Goal: Task Accomplishment & Management: Manage account settings

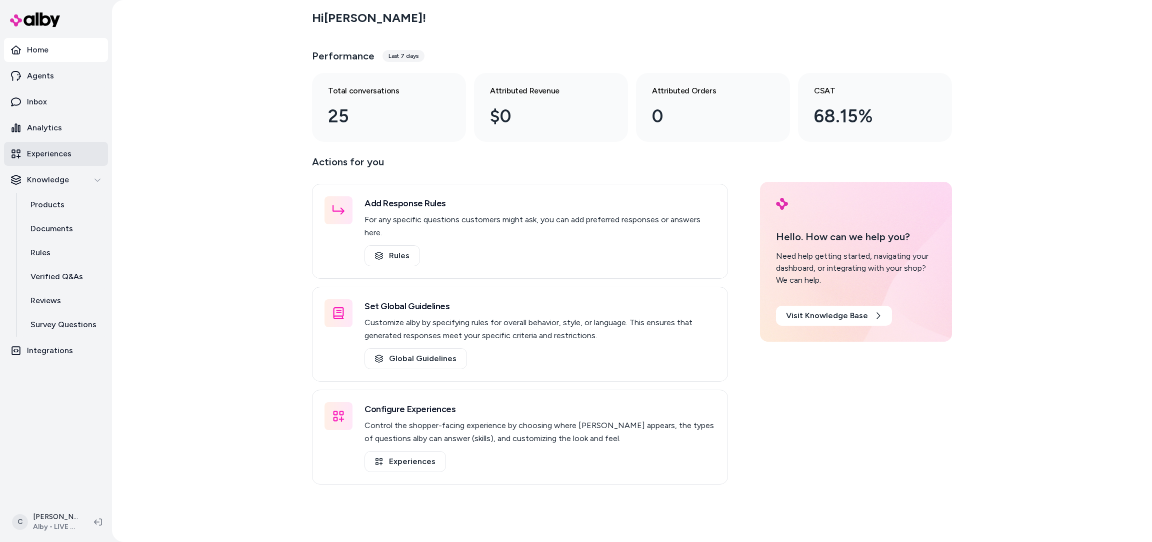
click at [53, 152] on p "Experiences" at bounding box center [49, 154] width 44 height 12
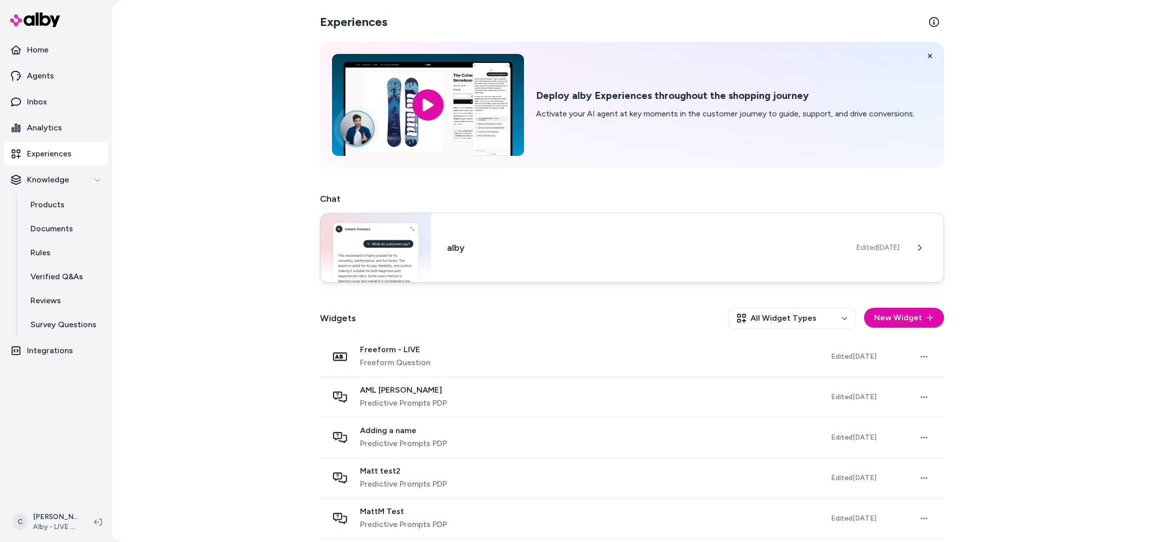
click at [481, 236] on div "alby Edited Sep 19, 2025" at bounding box center [632, 248] width 624 height 70
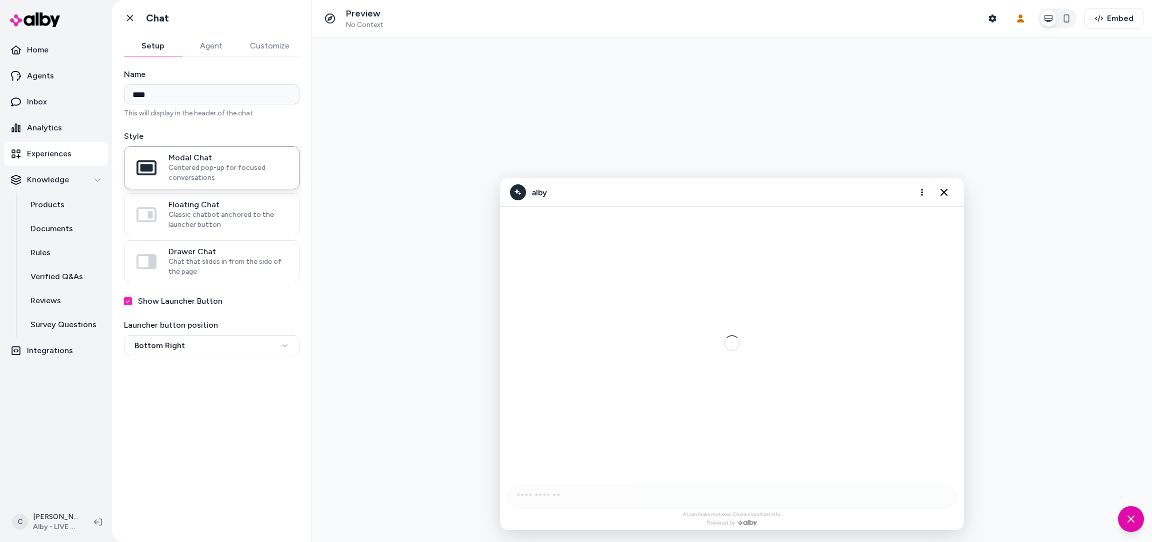
scroll to position [124, 0]
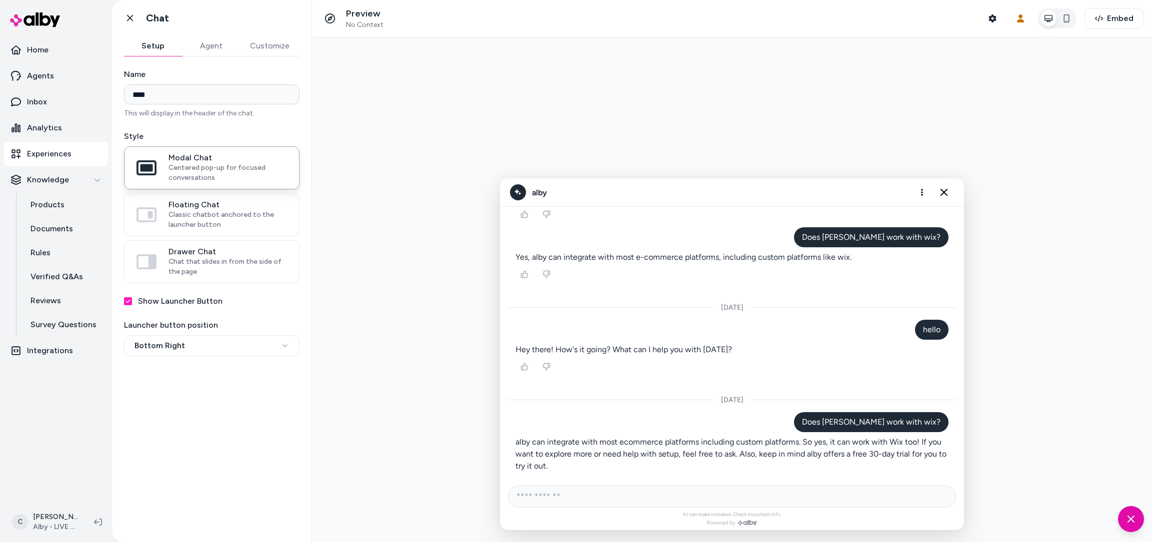
click at [286, 41] on button "Customize" at bounding box center [269, 46] width 59 height 20
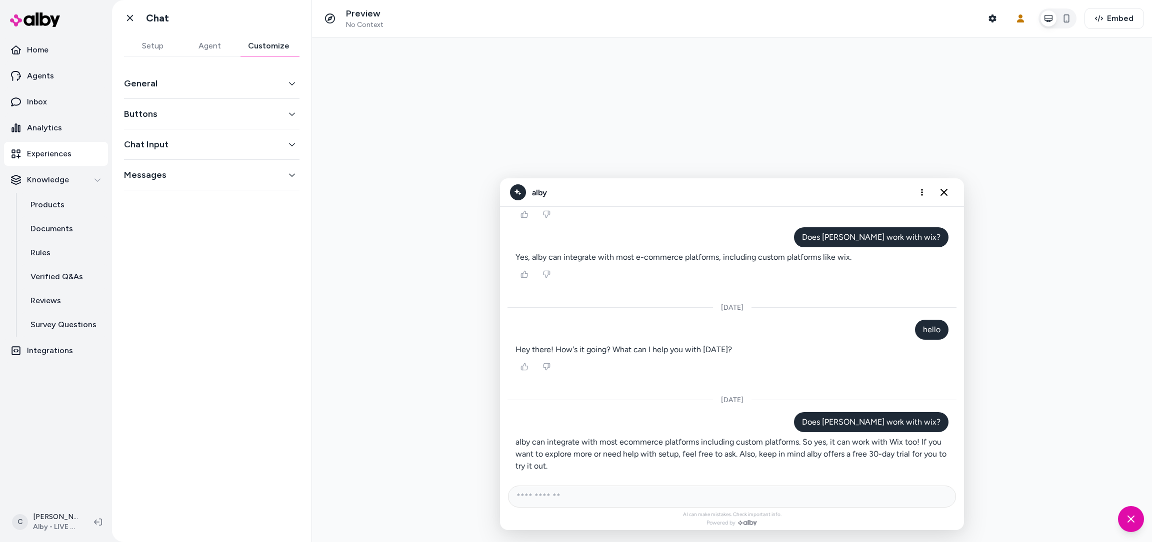
click at [232, 85] on button "General" at bounding box center [211, 83] width 175 height 14
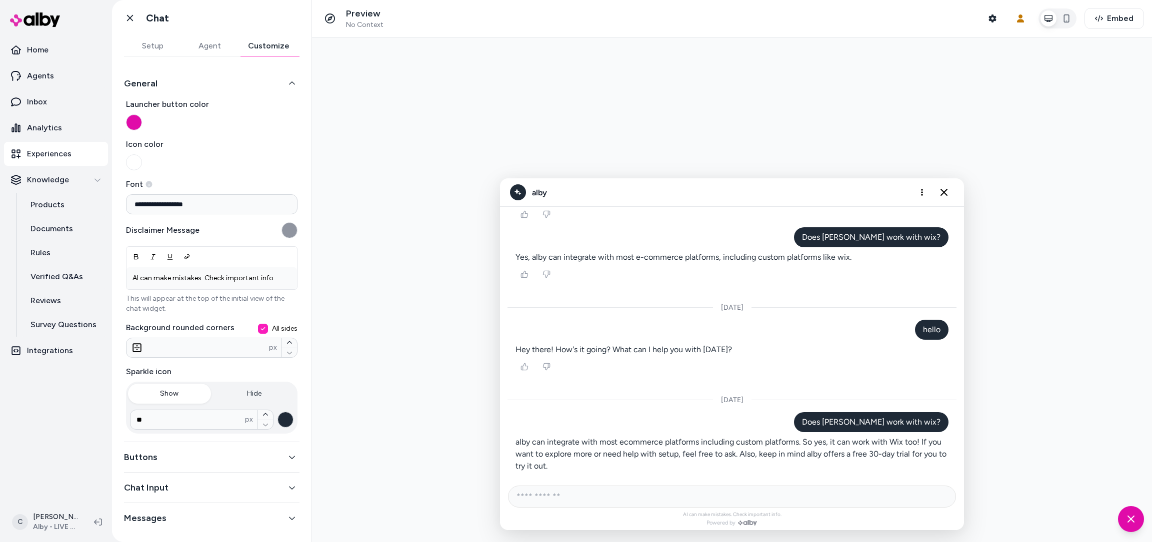
click at [226, 84] on button "General" at bounding box center [211, 83] width 175 height 14
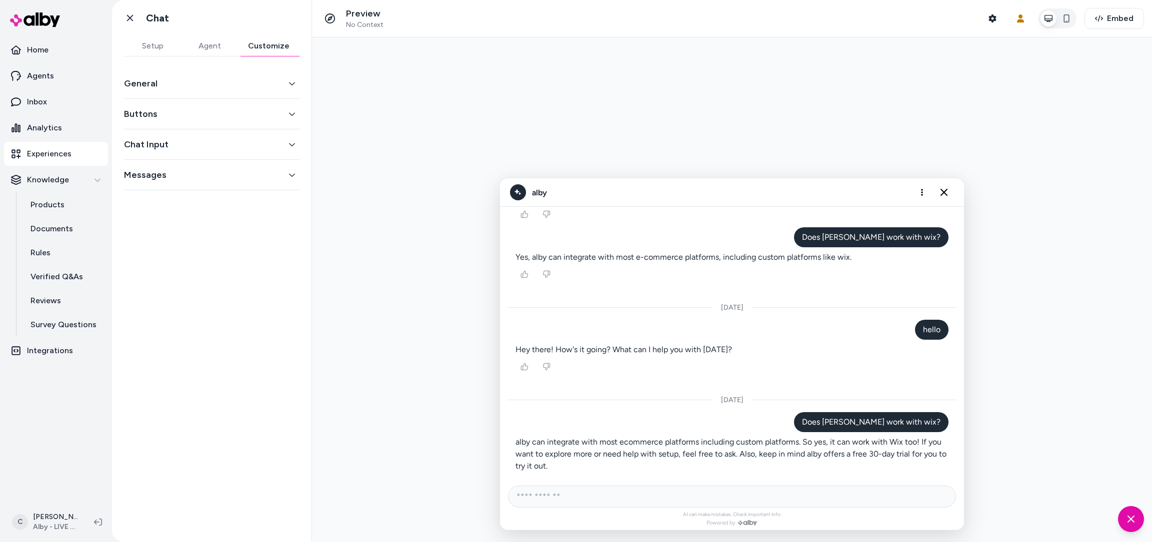
click at [212, 126] on div "Buttons" at bounding box center [211, 114] width 175 height 30
click at [218, 114] on button "Buttons" at bounding box center [211, 114] width 175 height 14
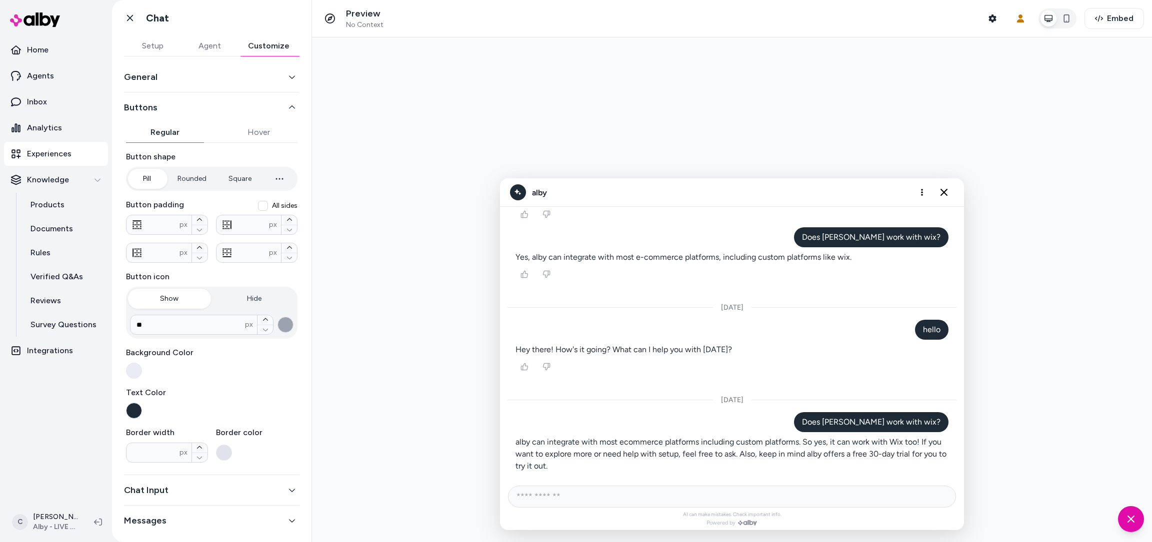
scroll to position [0, 0]
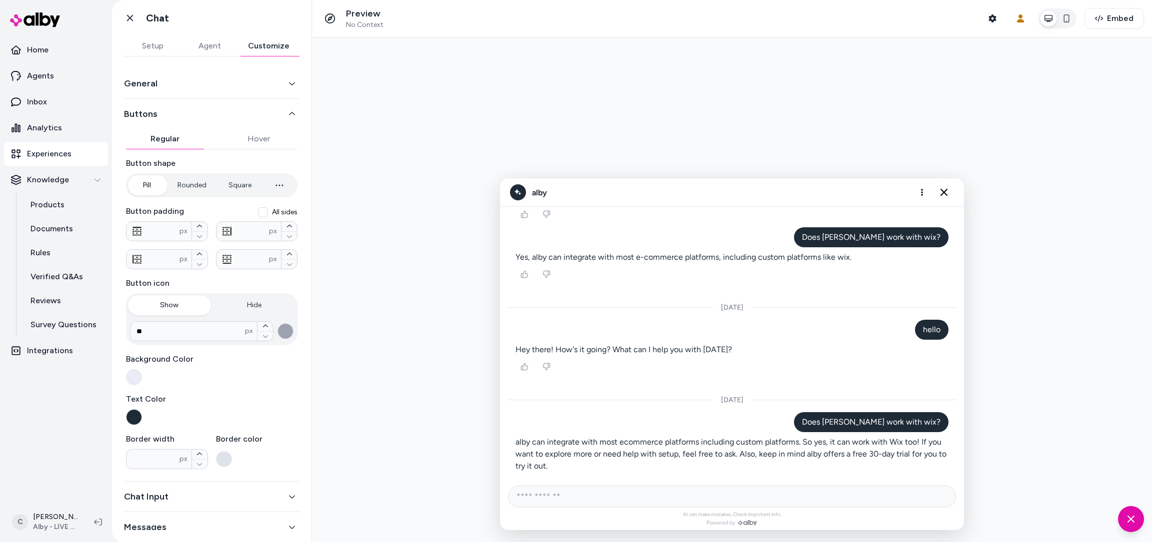
click at [202, 45] on button "Agent" at bounding box center [209, 46] width 57 height 20
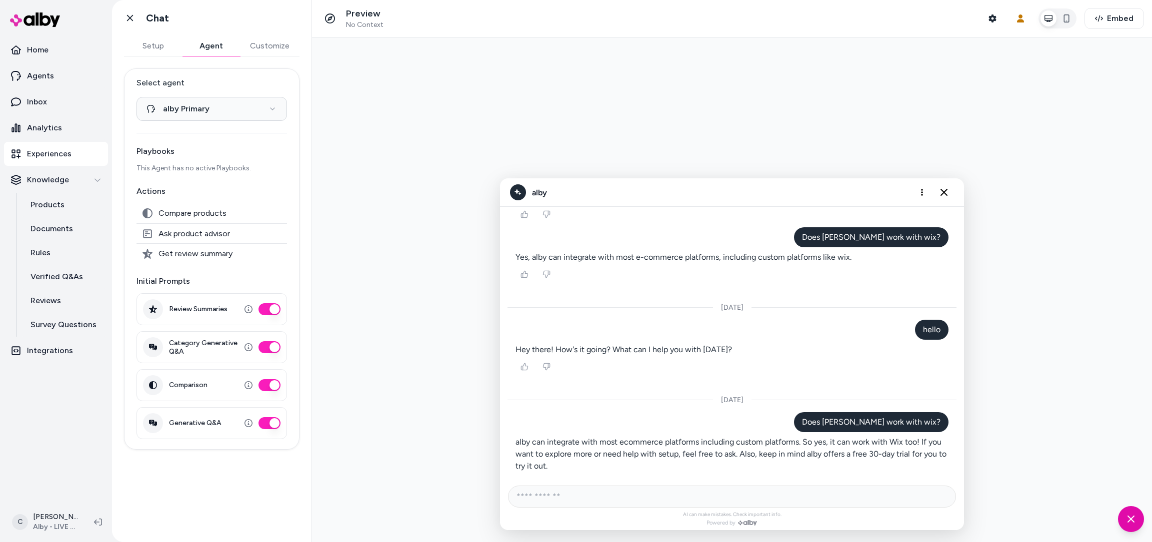
click at [166, 45] on button "Setup" at bounding box center [153, 46] width 58 height 20
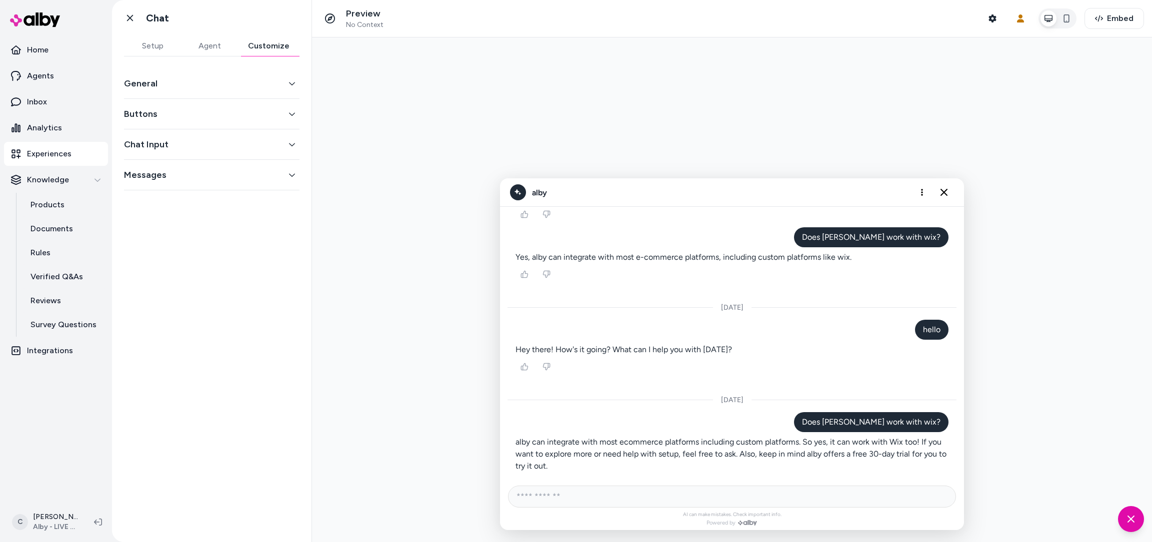
click at [267, 36] on button "Customize" at bounding box center [268, 46] width 61 height 20
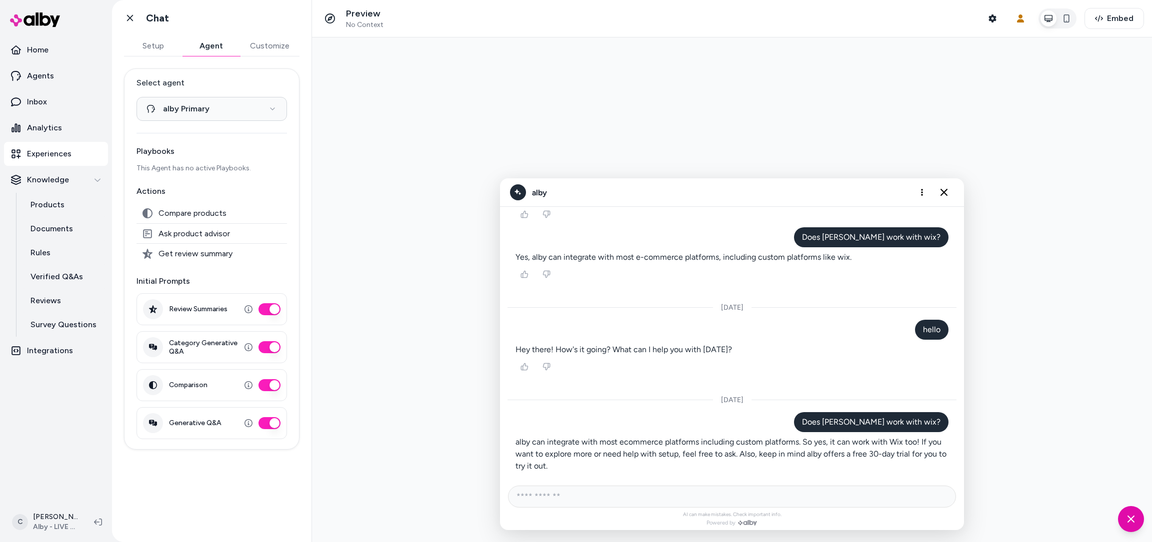
click at [195, 42] on button "Agent" at bounding box center [211, 46] width 58 height 20
click at [54, 79] on link "Agents" at bounding box center [56, 76] width 104 height 24
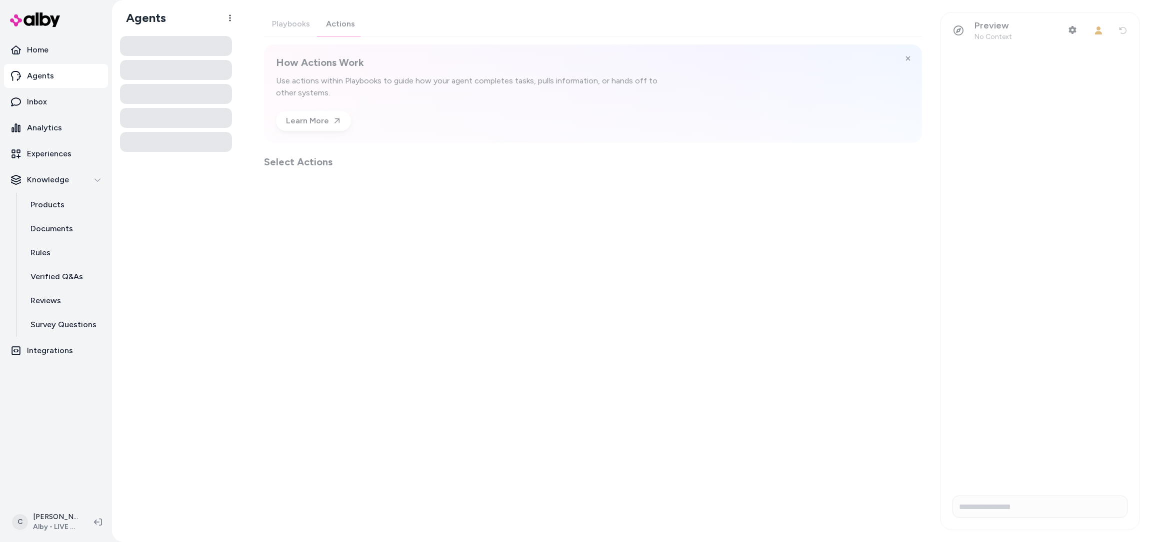
click at [328, 28] on div "Playbooks Actions How Actions Work Use actions within Playbooks to guide how yo…" at bounding box center [593, 90] width 658 height 157
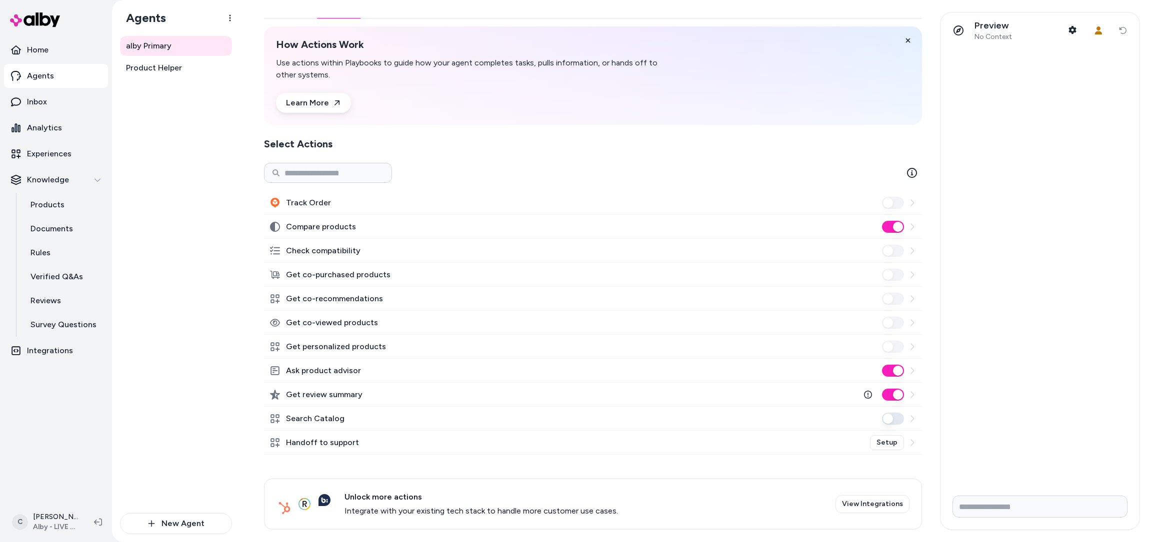
scroll to position [29, 0]
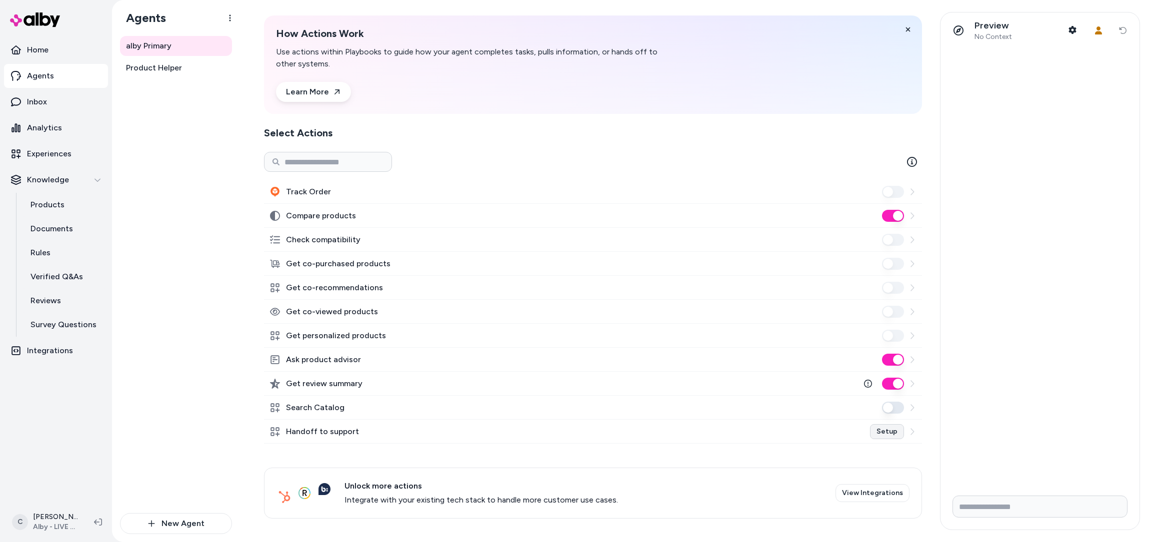
click at [878, 428] on link "Setup" at bounding box center [887, 431] width 34 height 15
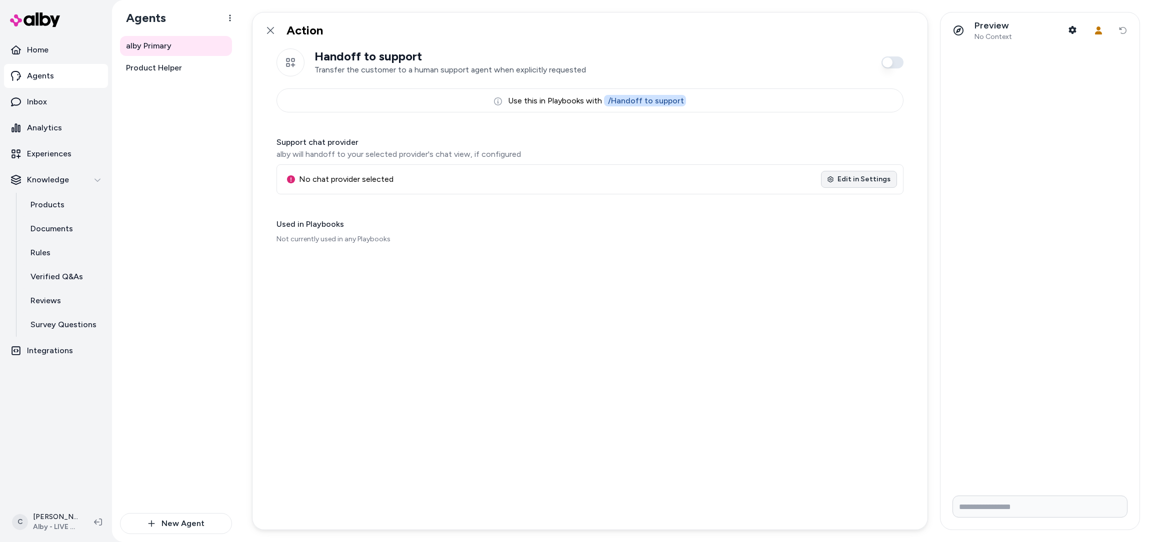
click at [857, 178] on link "Edit in Settings" at bounding box center [859, 179] width 76 height 17
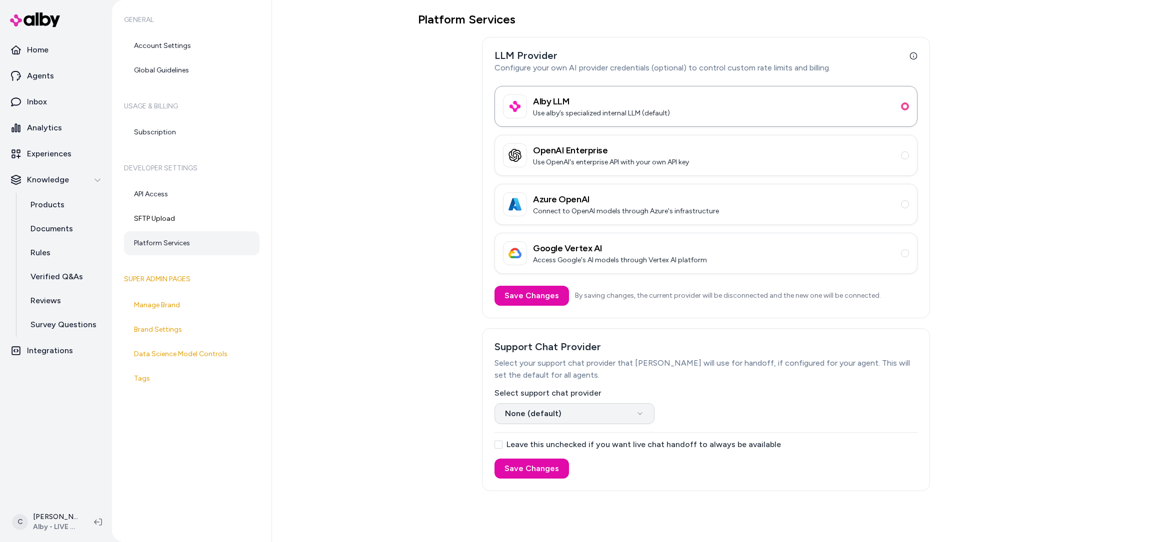
click at [579, 418] on html "Home Agents Inbox Analytics Experiences Knowledge Products Documents Rules Veri…" at bounding box center [576, 271] width 1152 height 542
click at [585, 406] on html "Home Agents Inbox Analytics Experiences Knowledge Products Documents Rules Veri…" at bounding box center [576, 271] width 1152 height 542
click at [44, 350] on p "Integrations" at bounding box center [50, 351] width 46 height 12
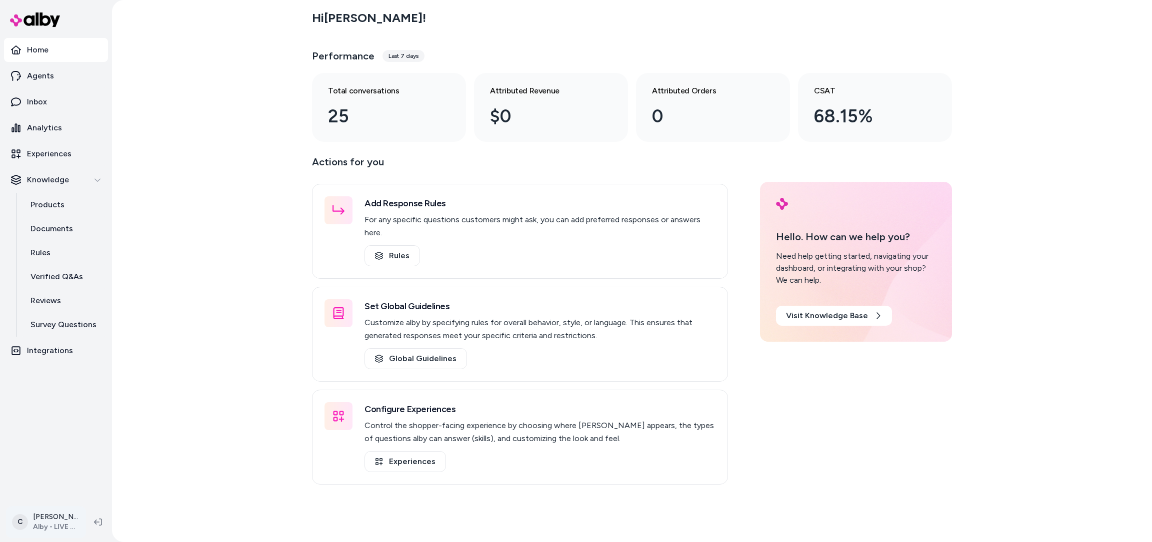
click at [72, 518] on html "Home Agents Inbox Analytics Experiences Knowledge Products Documents Rules Veri…" at bounding box center [576, 271] width 1152 height 542
click at [76, 384] on div "Shortcuts ⌘K" at bounding box center [88, 379] width 157 height 24
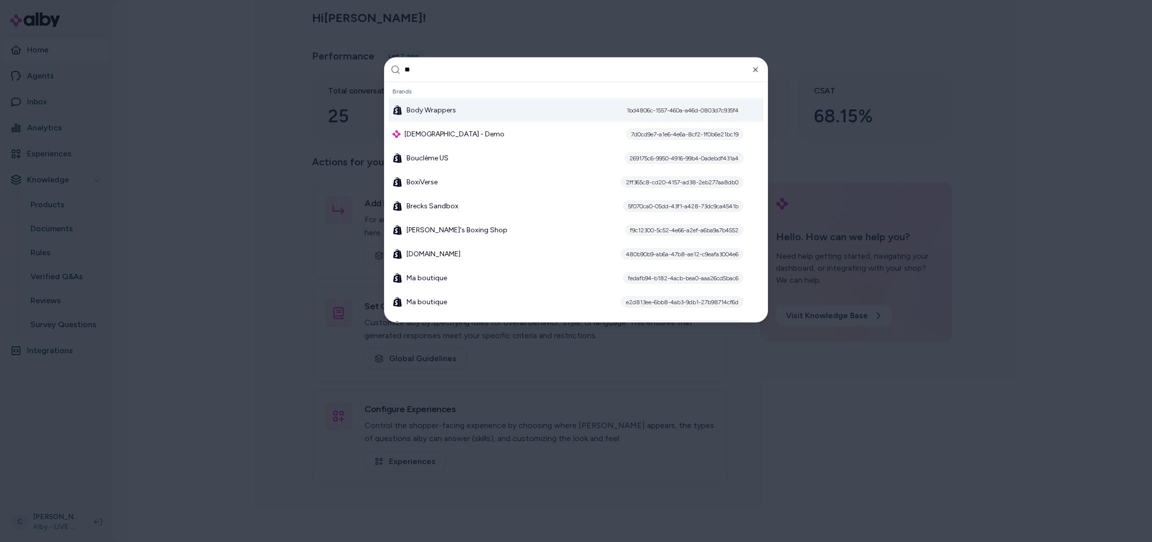
type input "***"
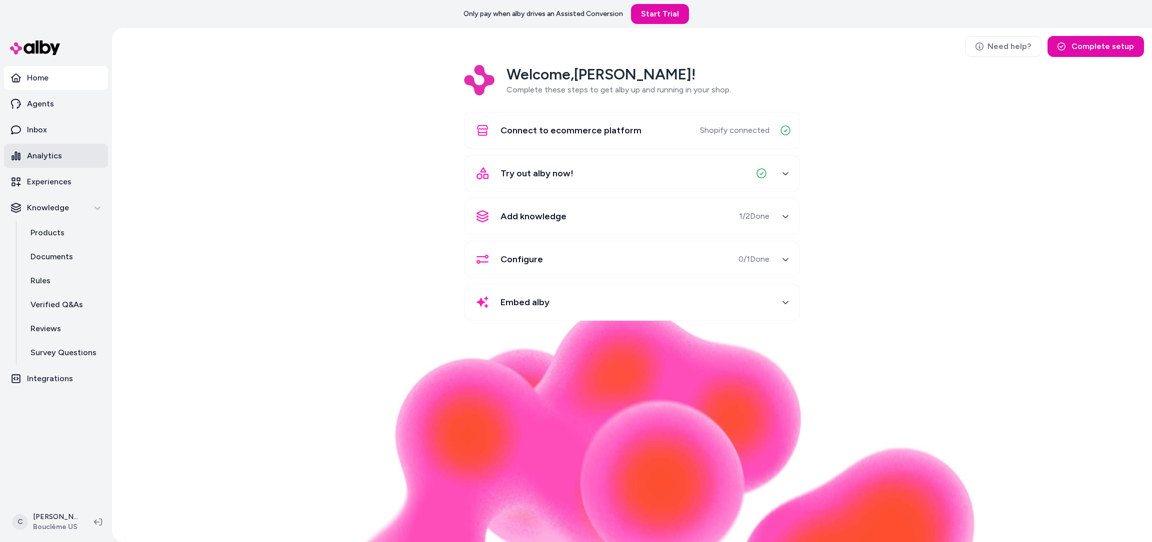
click at [39, 152] on p "Analytics" at bounding box center [44, 156] width 35 height 12
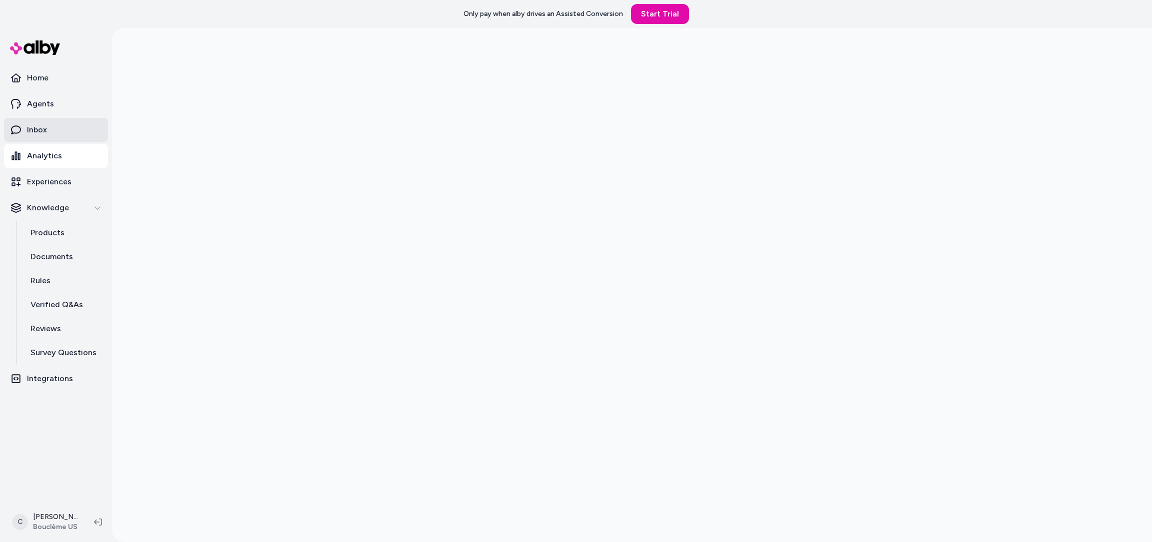
click at [44, 129] on p "Inbox" at bounding box center [37, 130] width 20 height 12
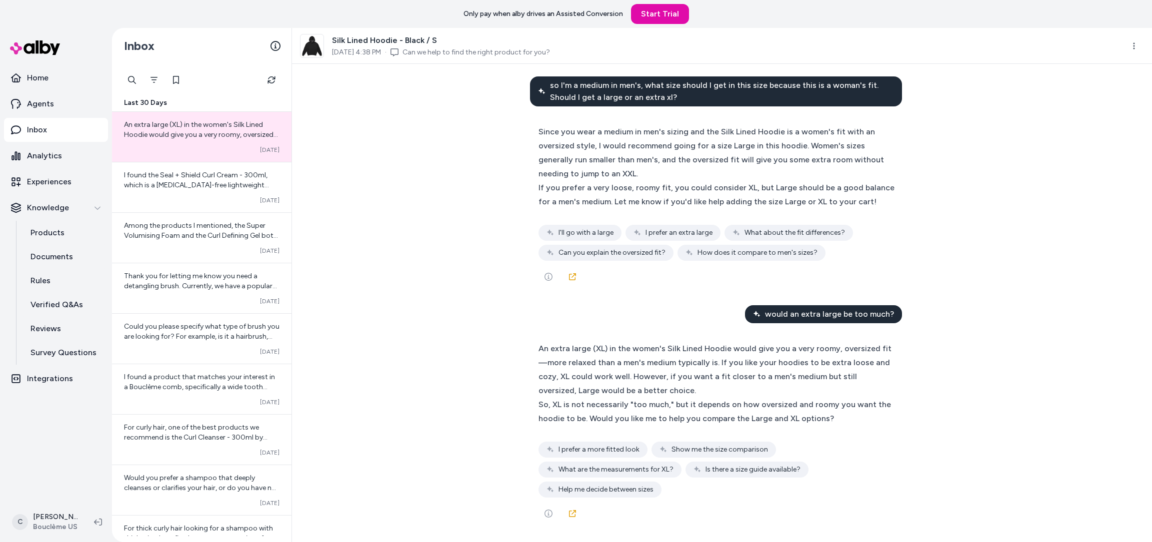
scroll to position [1506, 0]
click at [150, 185] on span "I found the Seal + Shield Curl Cream - 300ml, which is a glycerin-free lightwei…" at bounding box center [201, 225] width 155 height 108
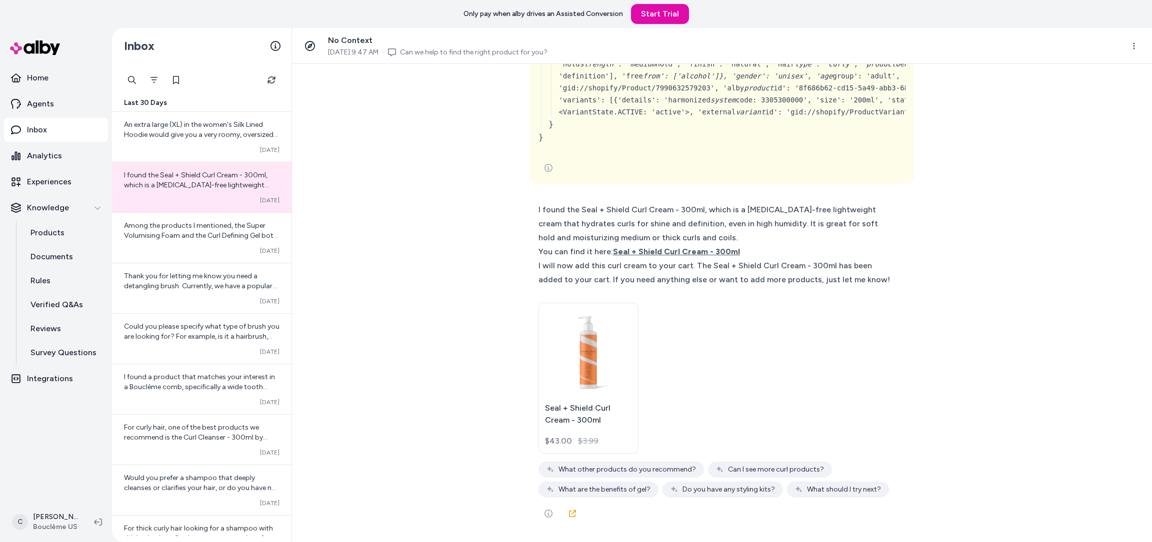
scroll to position [6767, 0]
click at [112, 162] on link "I found the Seal + Shield Curl Cream - 300ml, which is a glycerin-free lightwei…" at bounding box center [201, 187] width 179 height 50
